Goal: Task Accomplishment & Management: Complete application form

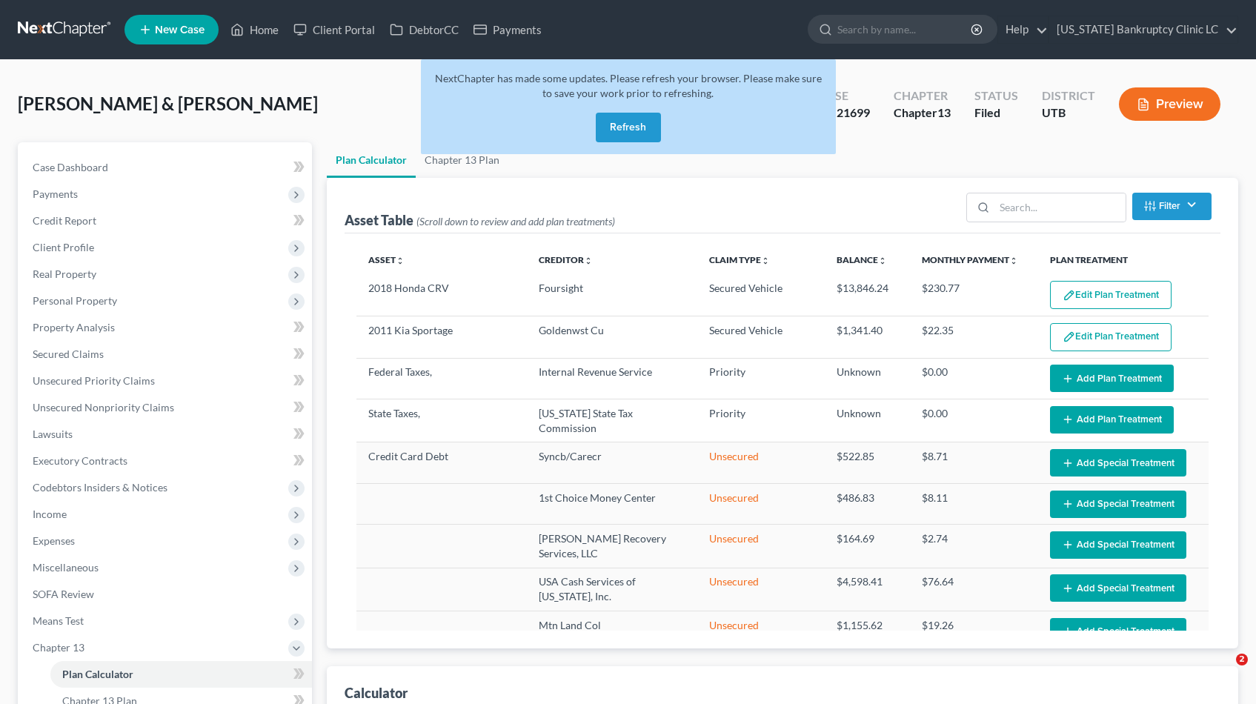
select select "59"
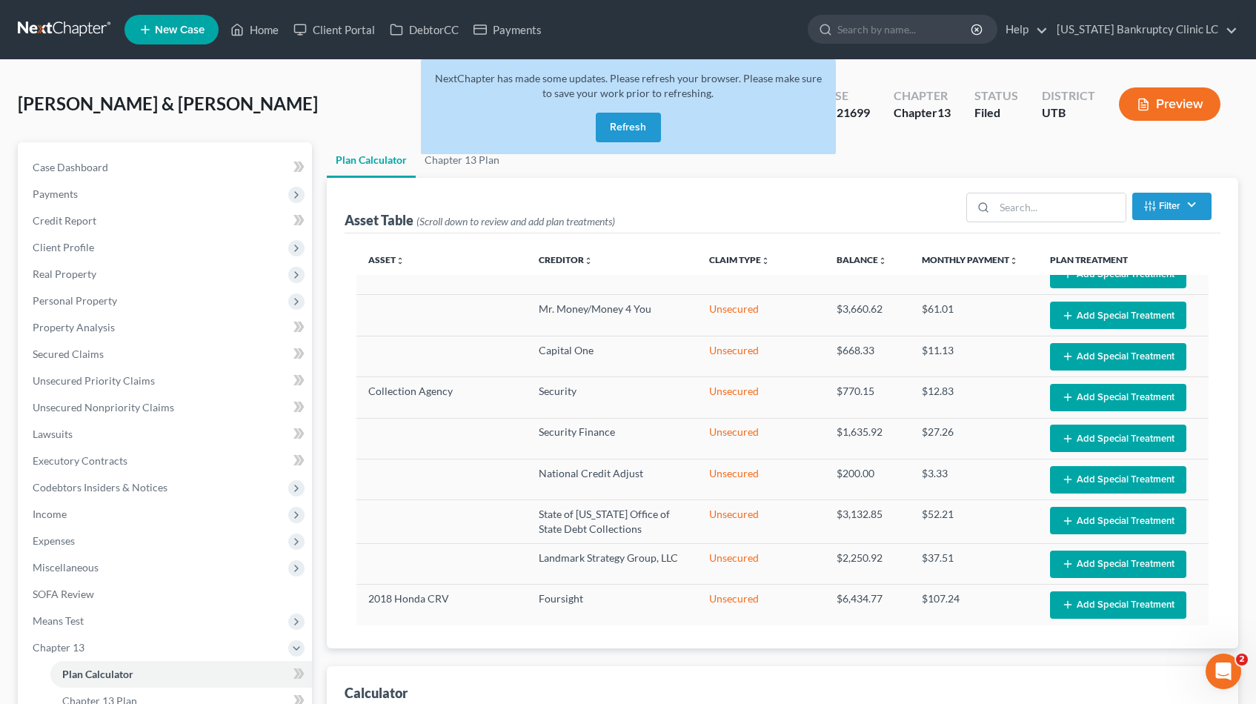
click at [630, 122] on button "Refresh" at bounding box center [628, 128] width 65 height 30
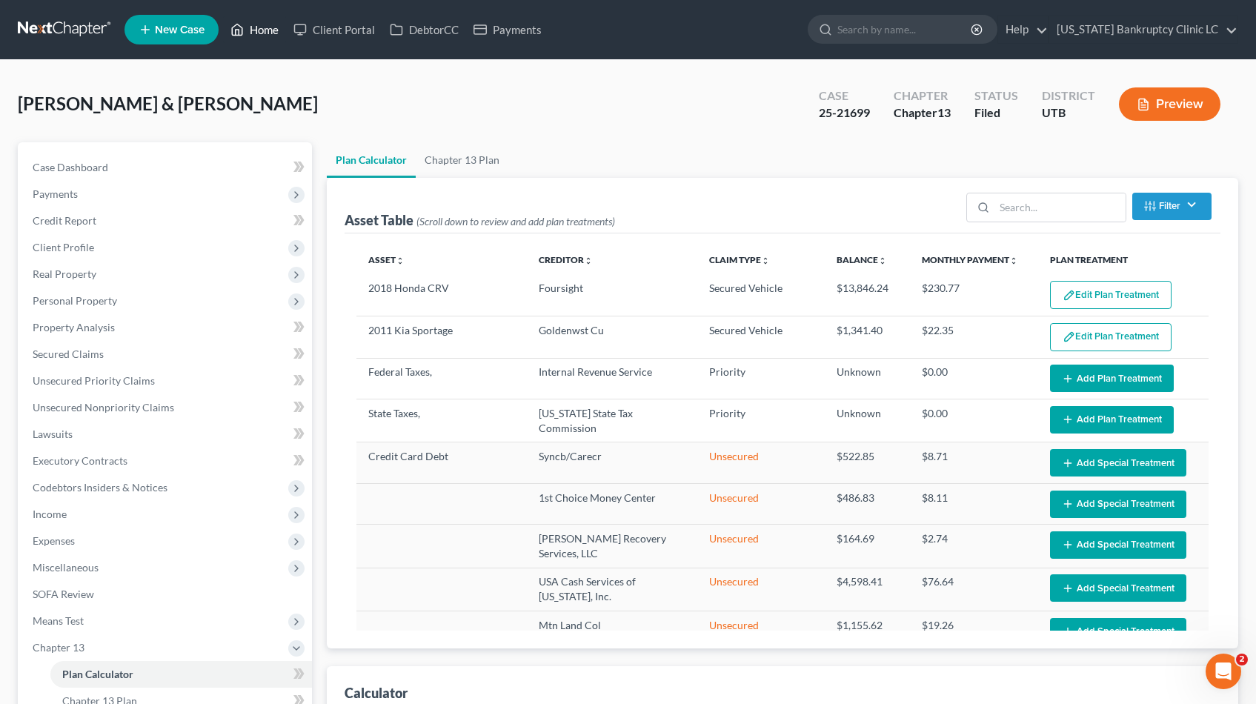
select select "59"
click at [73, 27] on link at bounding box center [65, 29] width 95 height 27
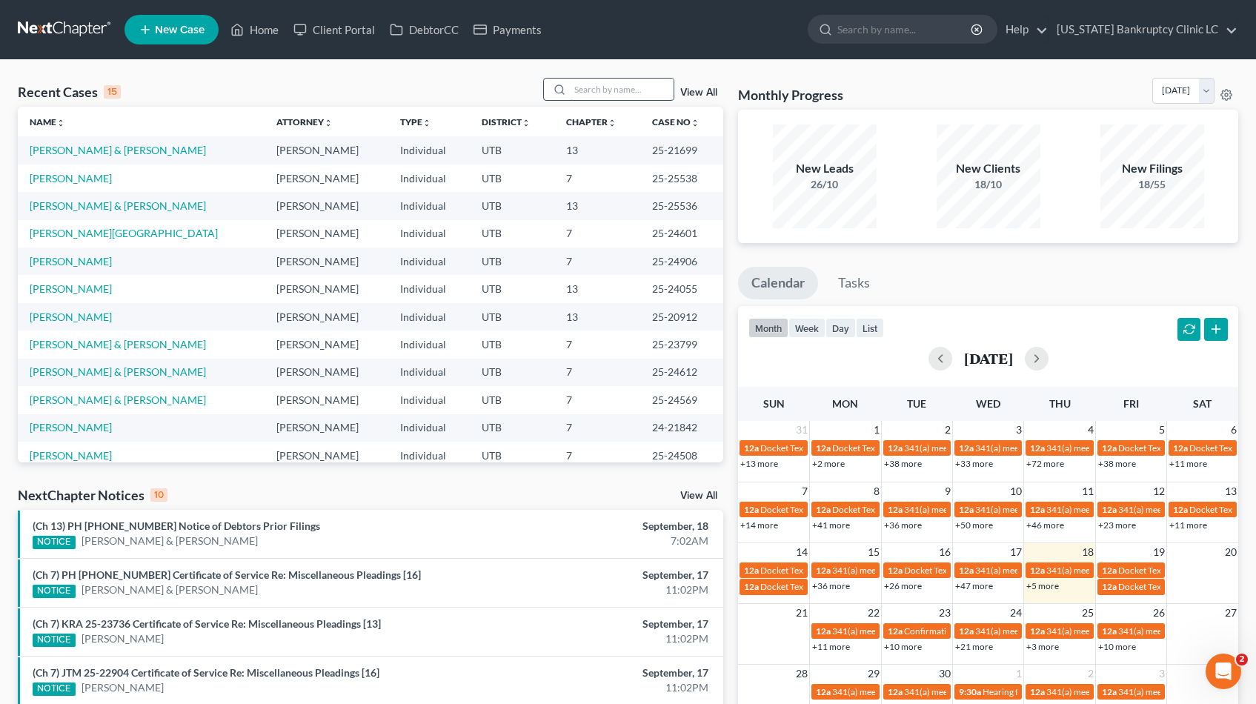
click at [633, 79] on input "search" at bounding box center [622, 89] width 104 height 21
type input "arguello"
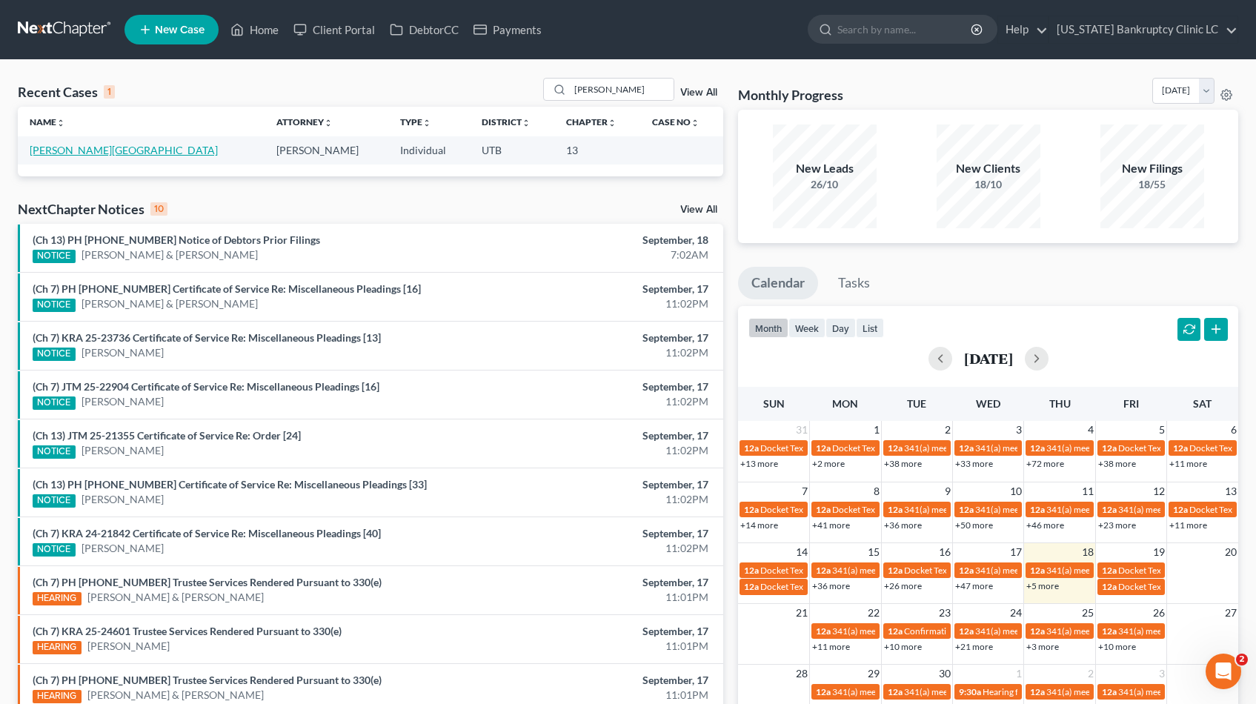
click at [56, 154] on link "Arguello, Diego" at bounding box center [124, 150] width 188 height 13
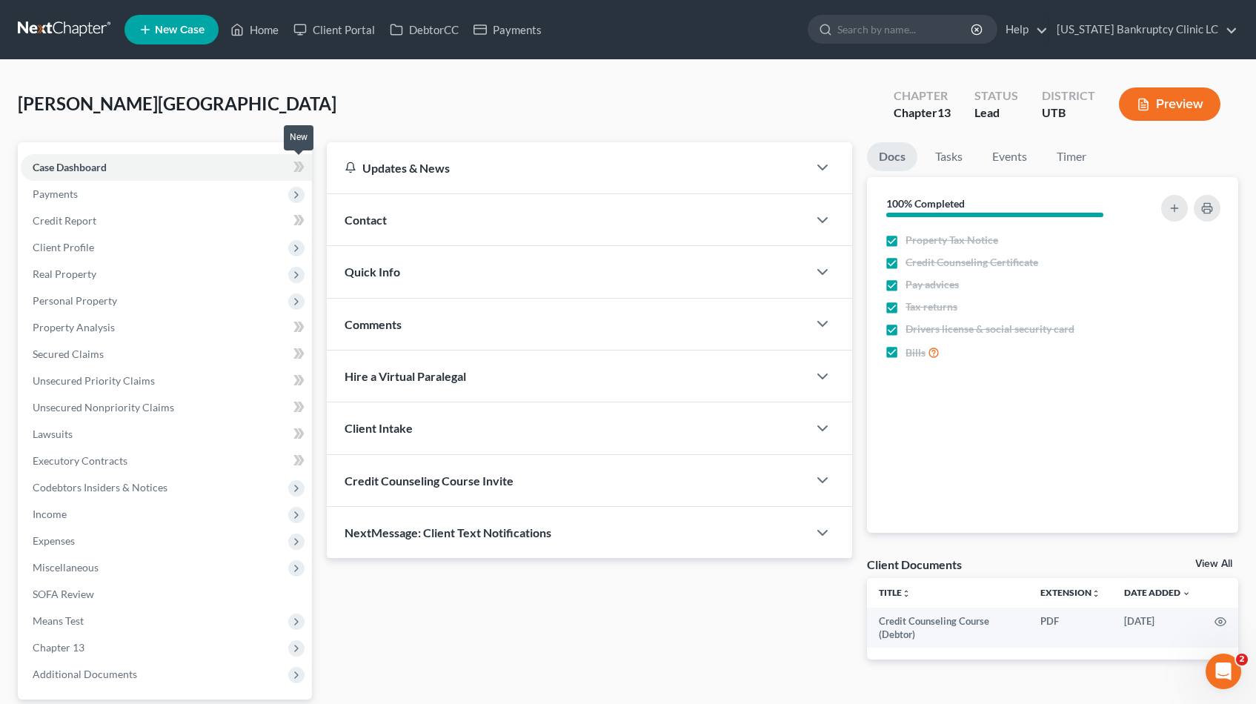
scroll to position [137, 0]
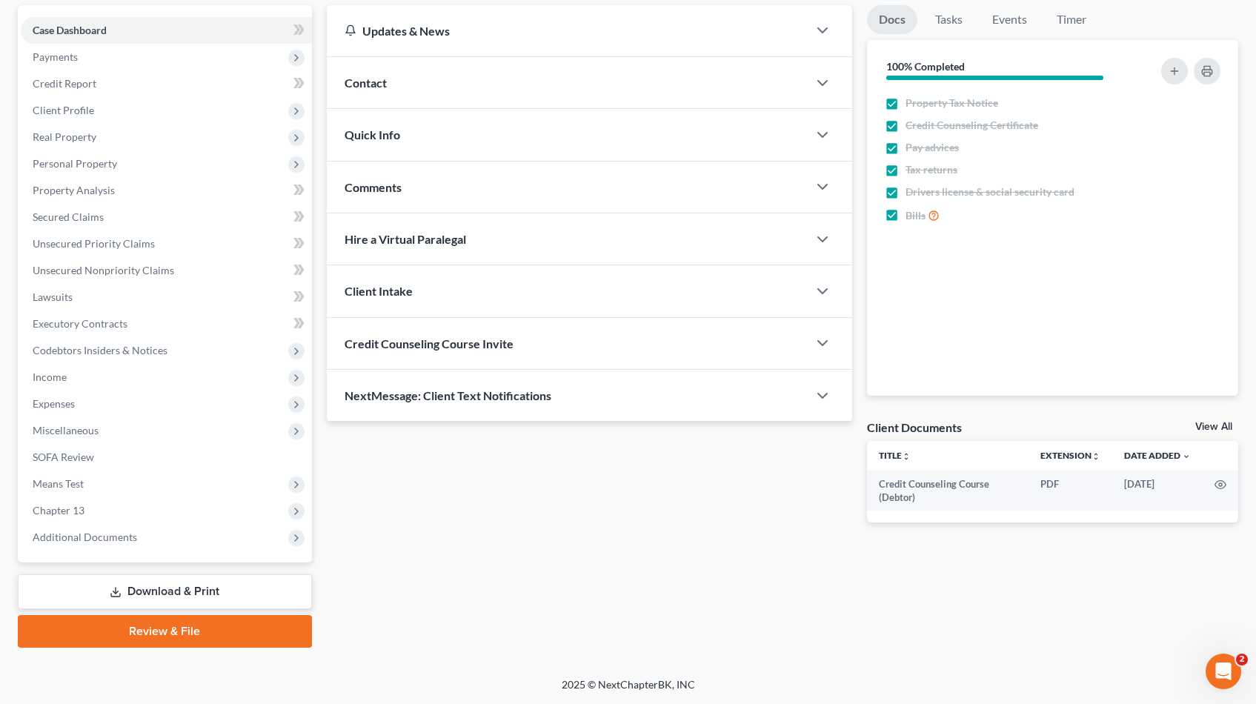
click at [178, 633] on link "Review & File" at bounding box center [165, 631] width 294 height 33
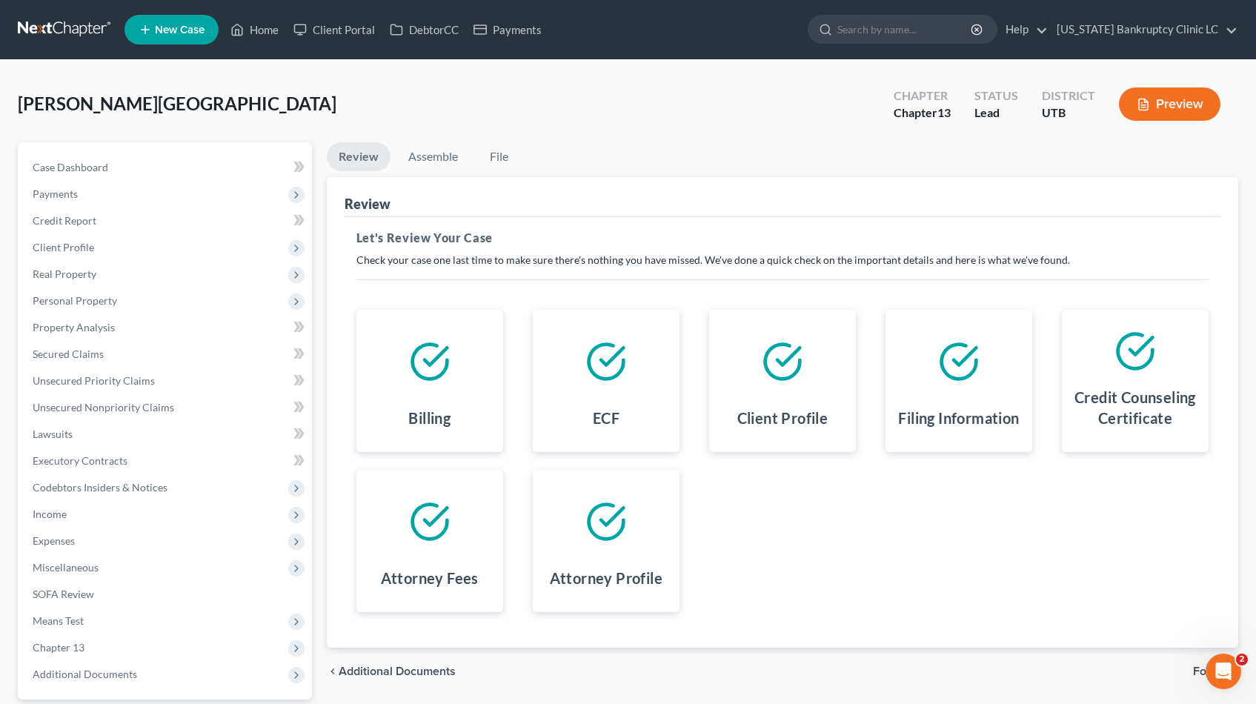
scroll to position [137, 0]
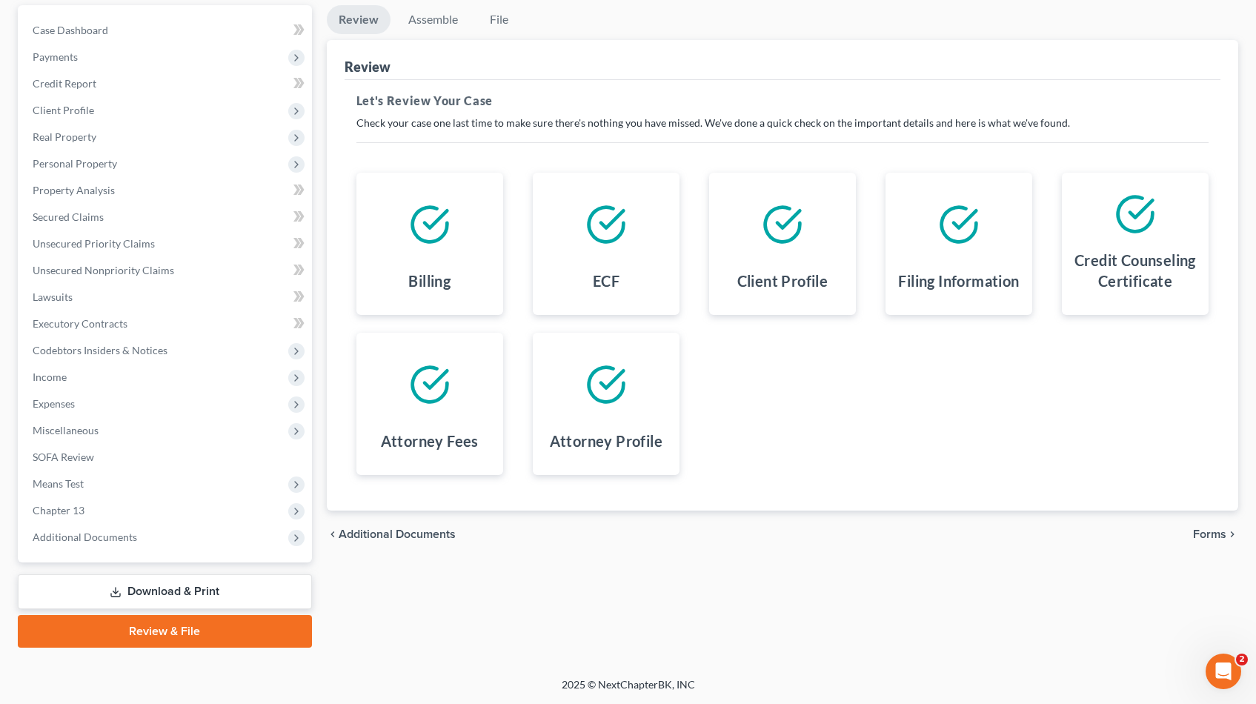
click at [1216, 536] on span "Forms" at bounding box center [1209, 534] width 33 height 12
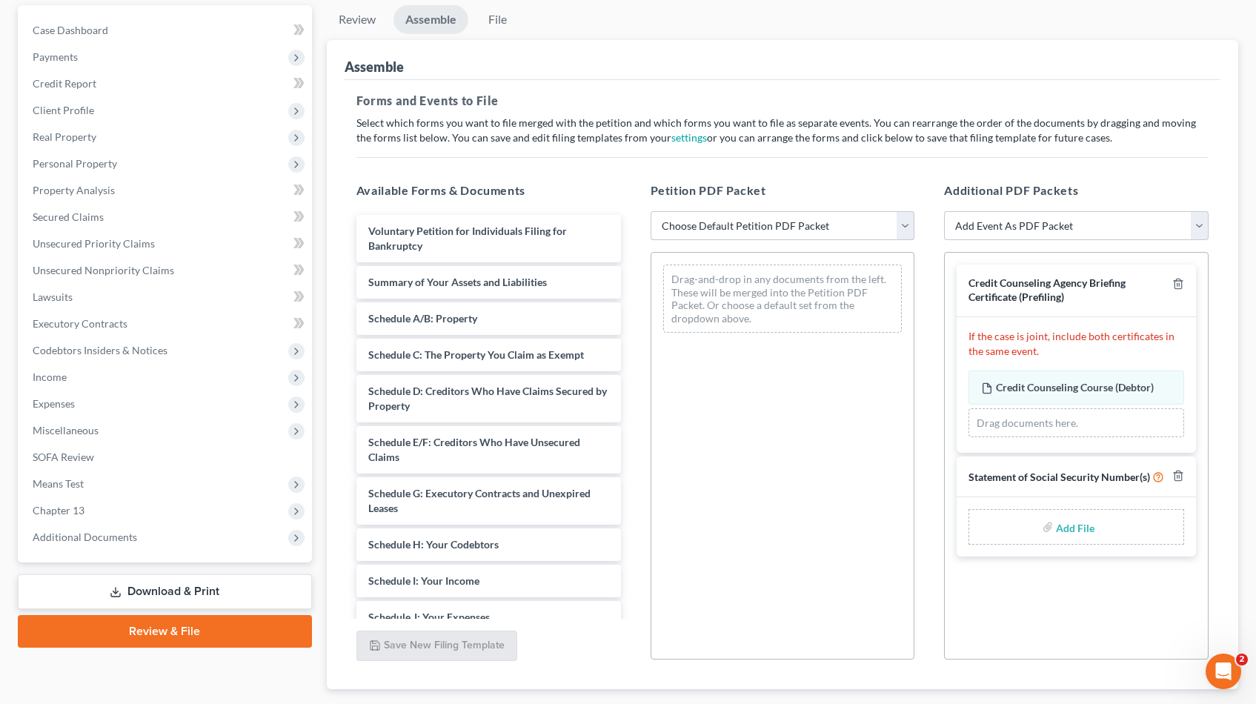
click at [904, 224] on select "Choose Default Petition PDF Packet Emergency Filing (Voluntary Petition and Cre…" at bounding box center [782, 226] width 264 height 30
select select "2"
click at [650, 211] on select "Choose Default Petition PDF Packet Emergency Filing (Voluntary Petition and Cre…" at bounding box center [782, 226] width 264 height 30
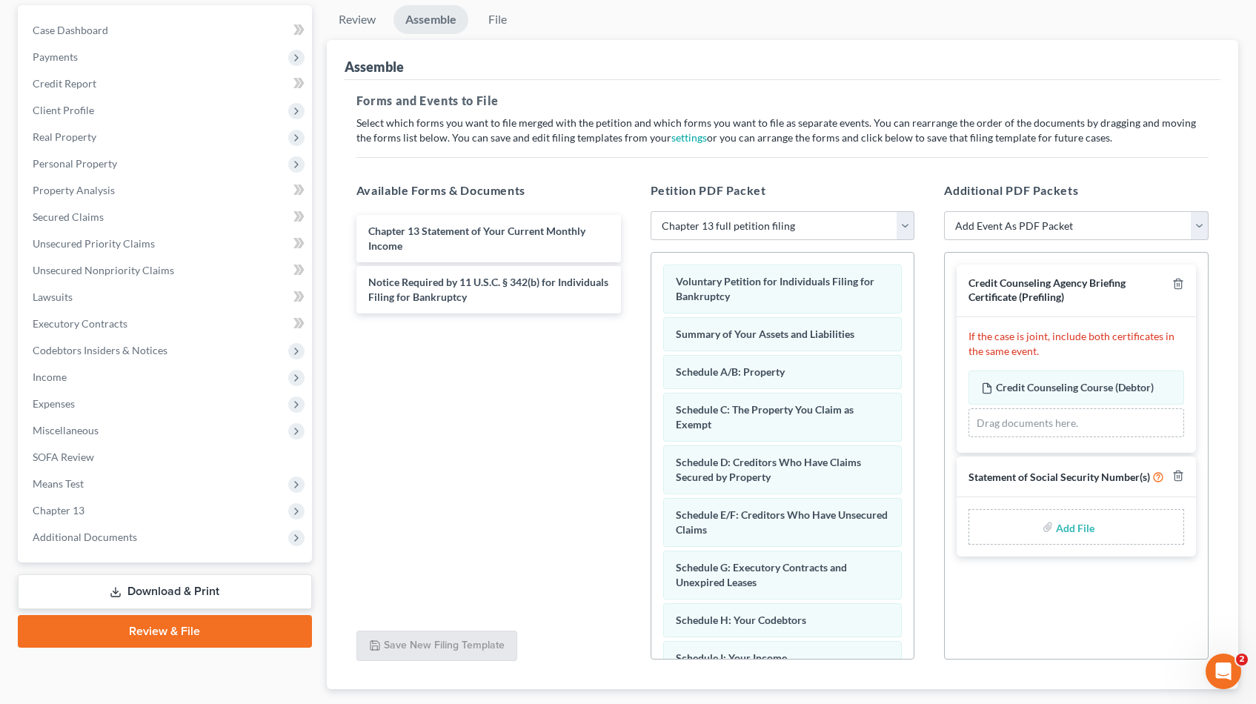
click at [1056, 530] on input "file" at bounding box center [1074, 526] width 36 height 27
type input "C:\fakepath\Arguello SSS.pdf"
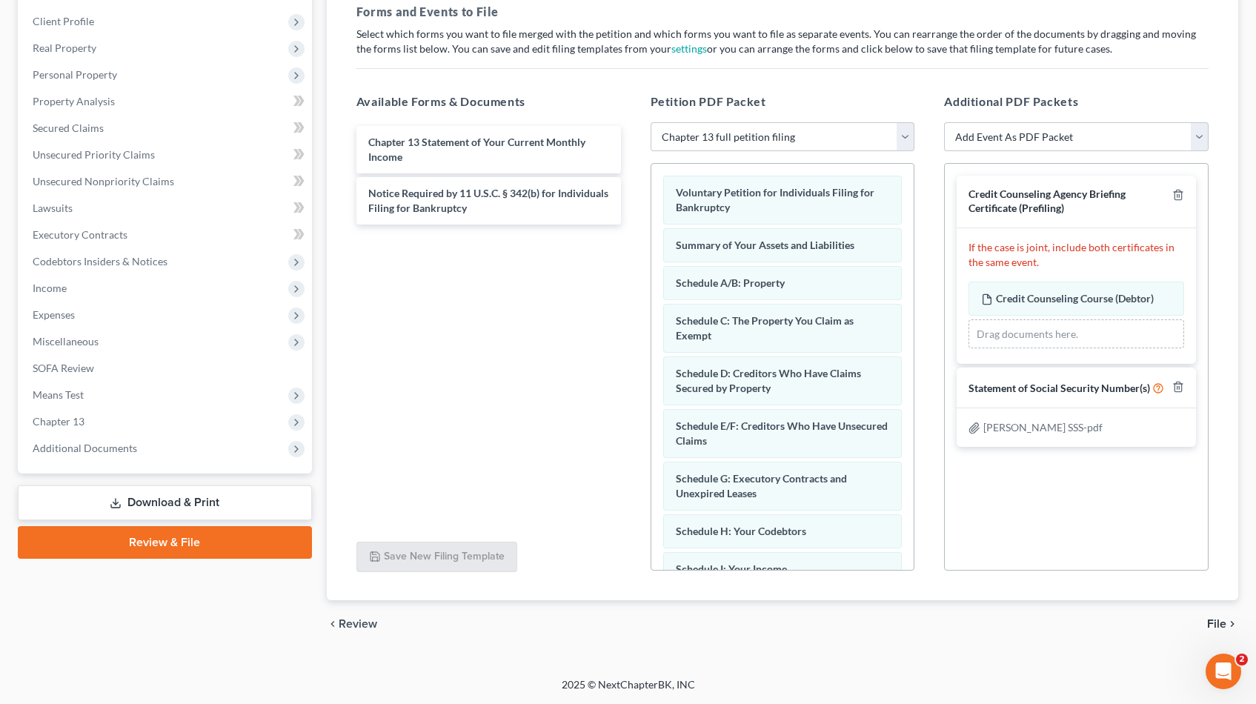
click at [1223, 622] on span "File" at bounding box center [1216, 624] width 19 height 12
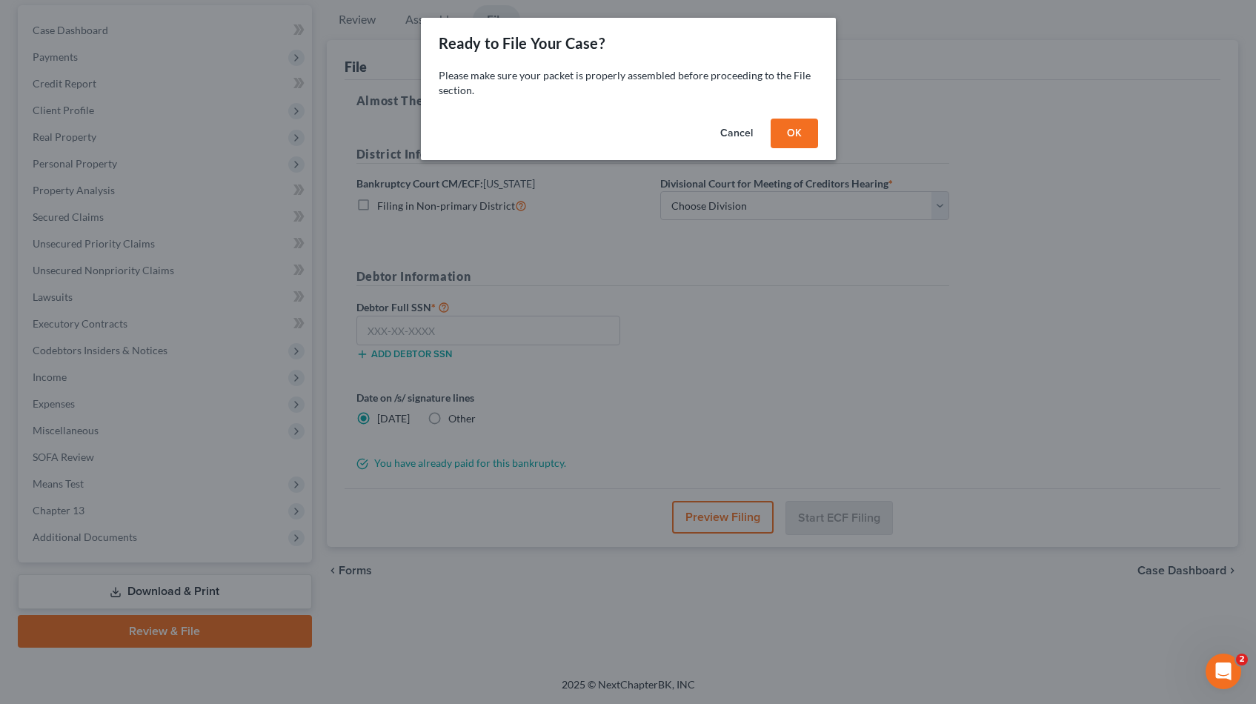
click at [786, 130] on button "OK" at bounding box center [793, 134] width 47 height 30
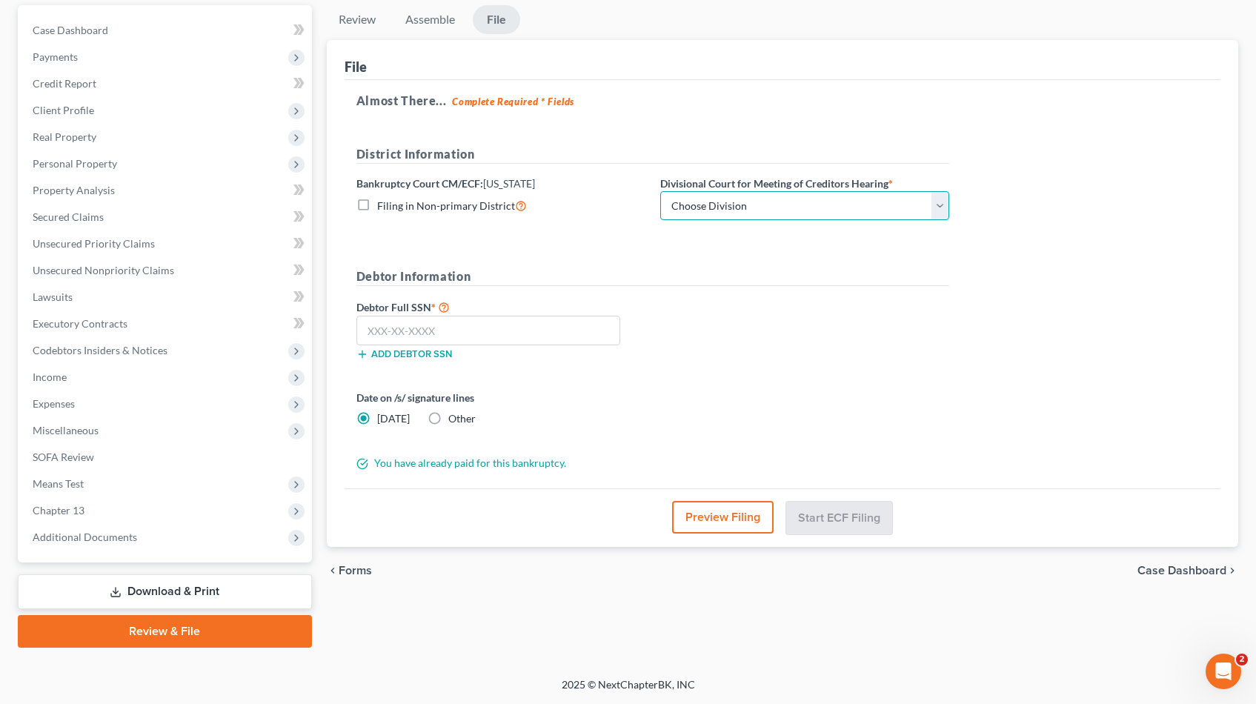
click at [942, 199] on select "Choose Division Salt Lake city" at bounding box center [804, 206] width 289 height 30
select select "0"
click at [660, 191] on select "Choose Division Salt Lake city" at bounding box center [804, 206] width 289 height 30
click at [399, 328] on input "text" at bounding box center [488, 331] width 264 height 30
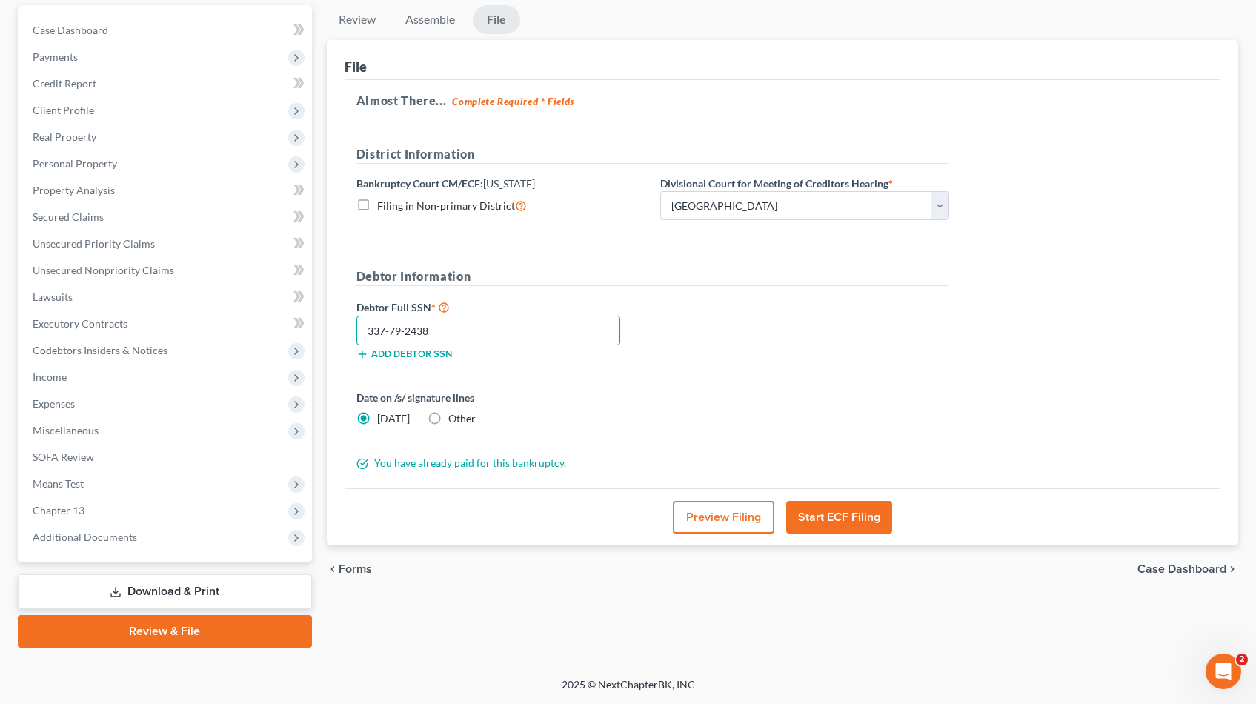
type input "337-79-2438"
click at [820, 525] on button "Start ECF Filing" at bounding box center [839, 517] width 106 height 33
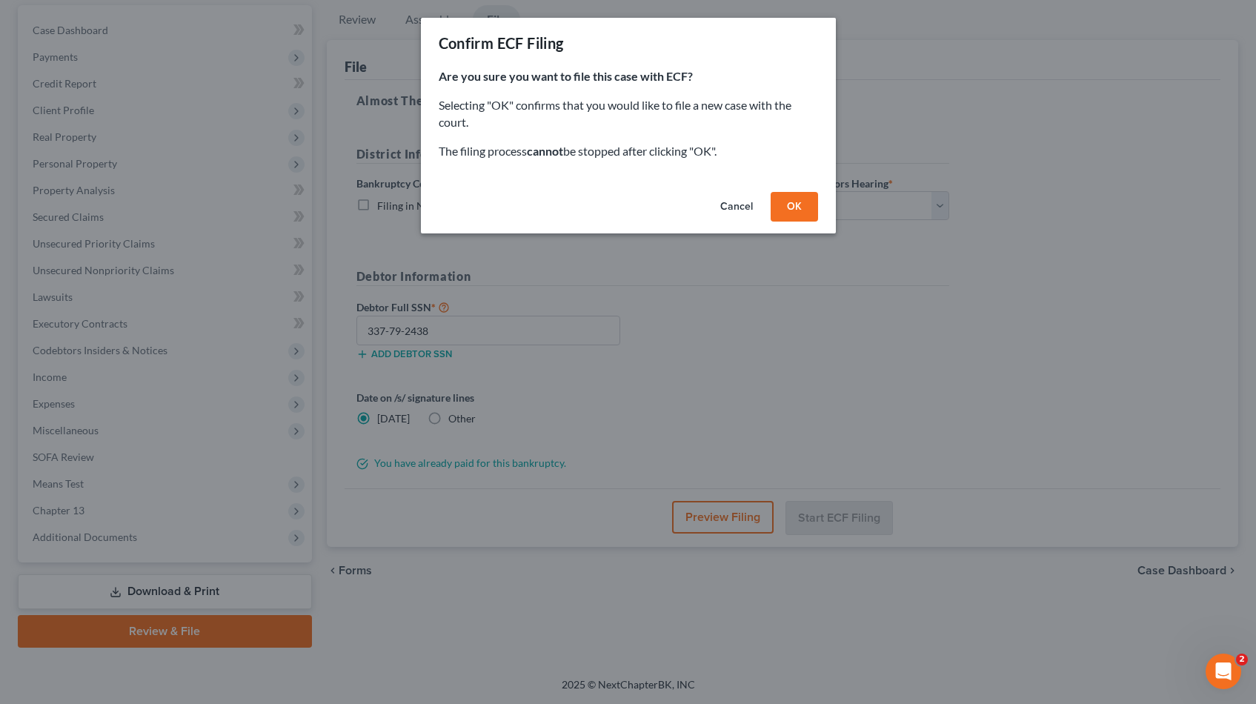
click at [789, 211] on button "OK" at bounding box center [793, 207] width 47 height 30
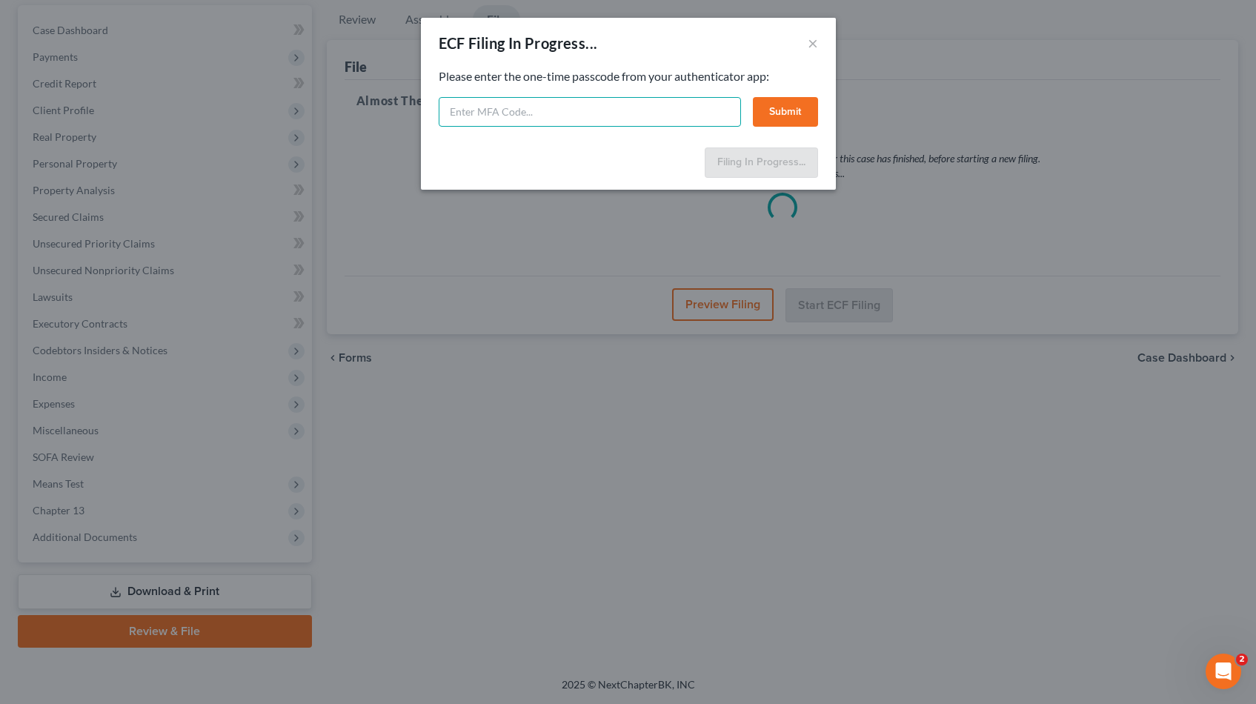
click at [524, 112] on input "text" at bounding box center [590, 112] width 302 height 30
type input "560141"
click at [782, 118] on button "Submit" at bounding box center [785, 112] width 65 height 30
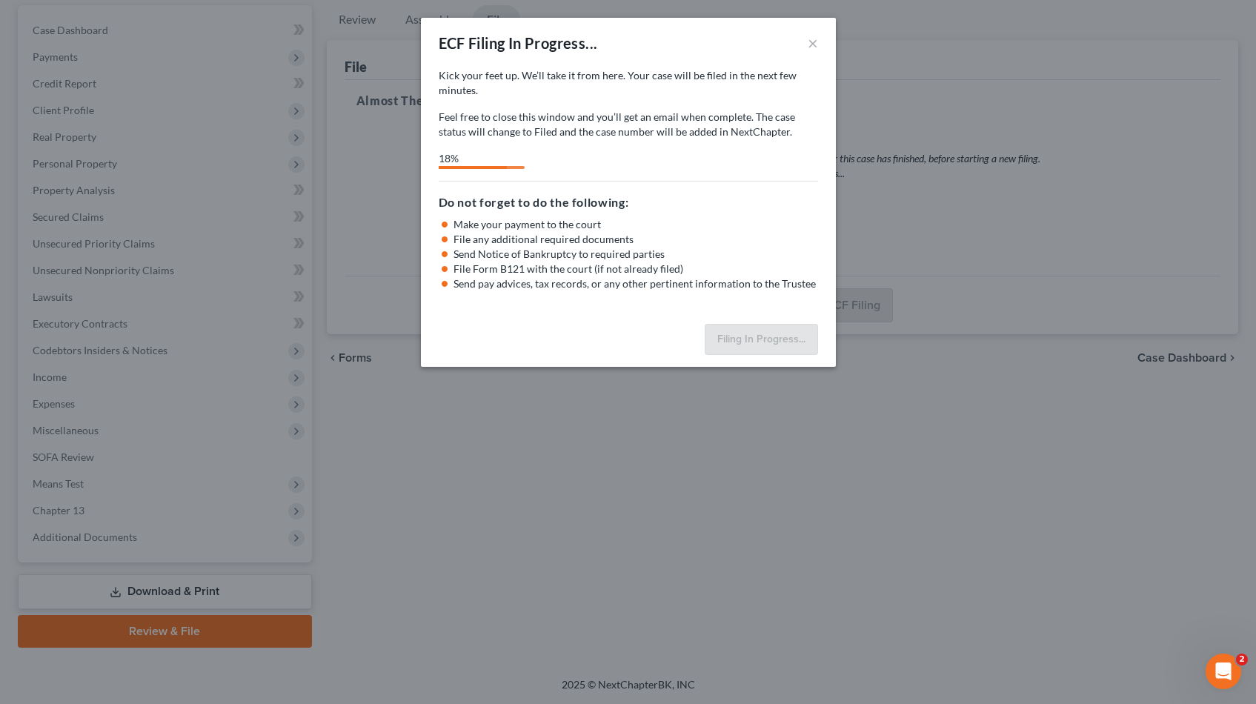
select select "0"
